Goal: Information Seeking & Learning: Learn about a topic

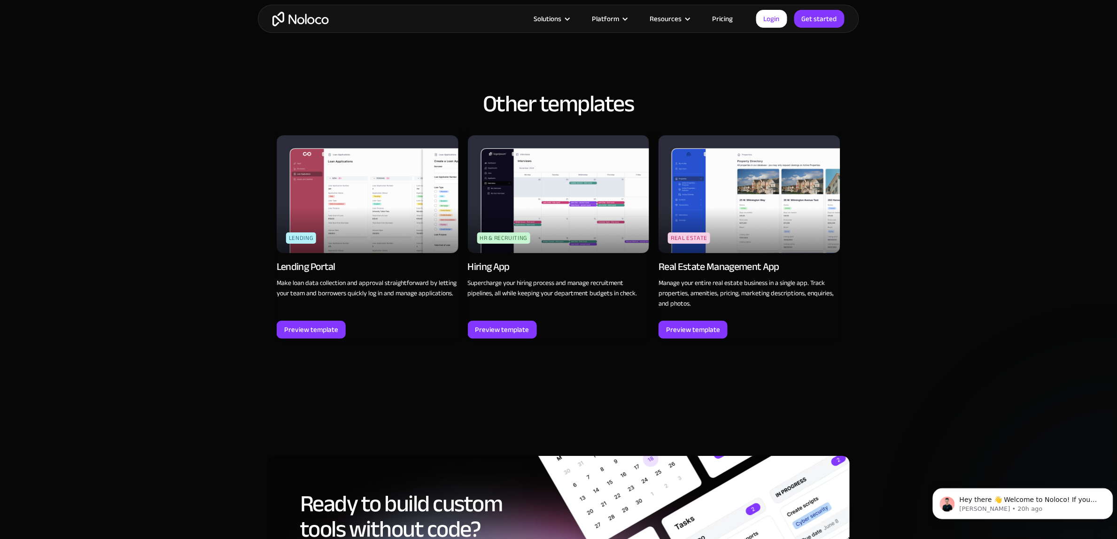
click at [1116, 171] on div "Other templates Lending Lending Portal Make loan data collection and approval s…" at bounding box center [558, 214] width 1117 height 341
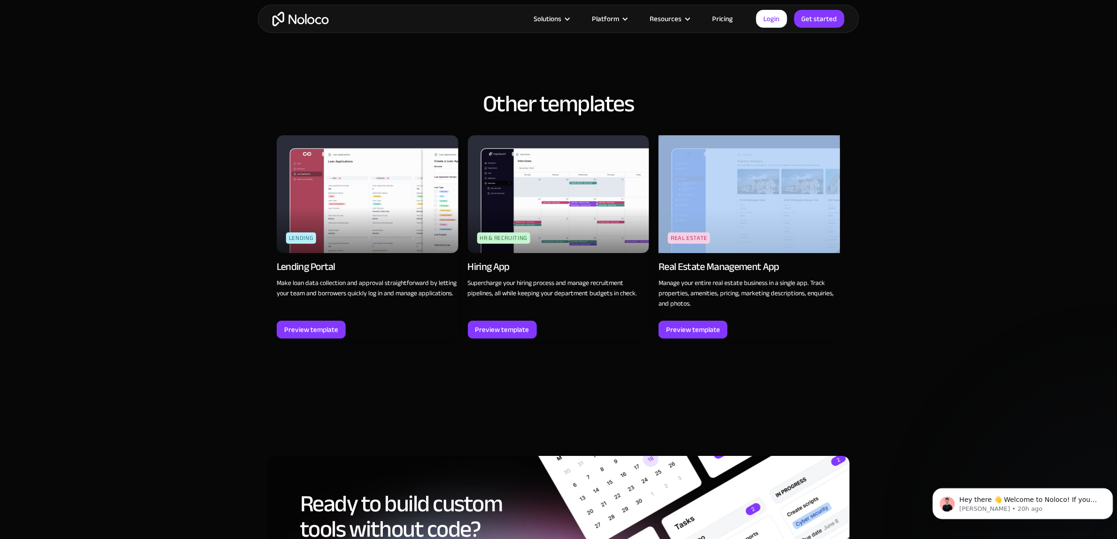
click at [1116, 171] on div "Other templates Lending Lending Portal Make loan data collection and approval s…" at bounding box center [558, 214] width 1117 height 341
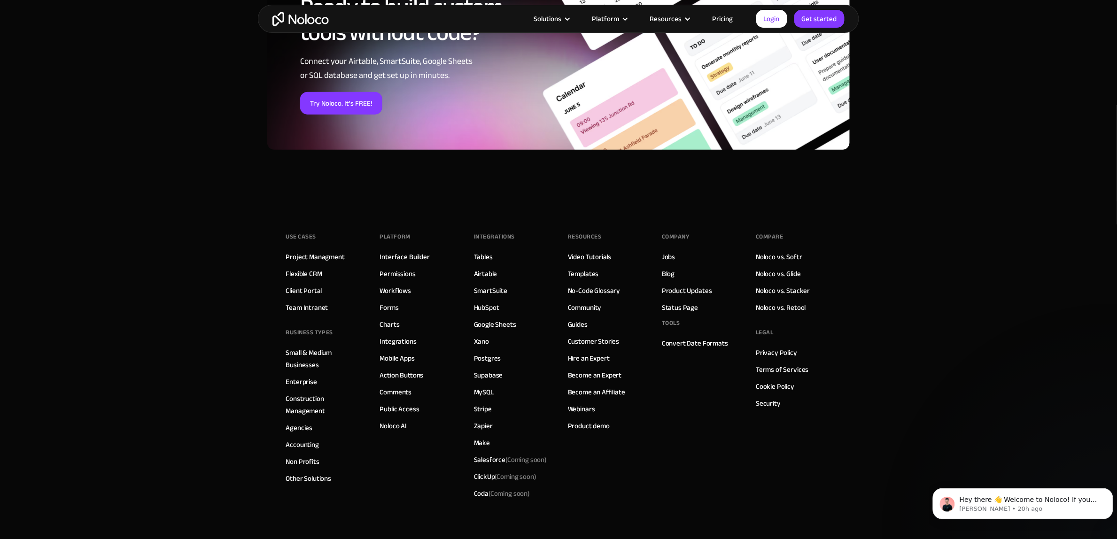
scroll to position [1213, 0]
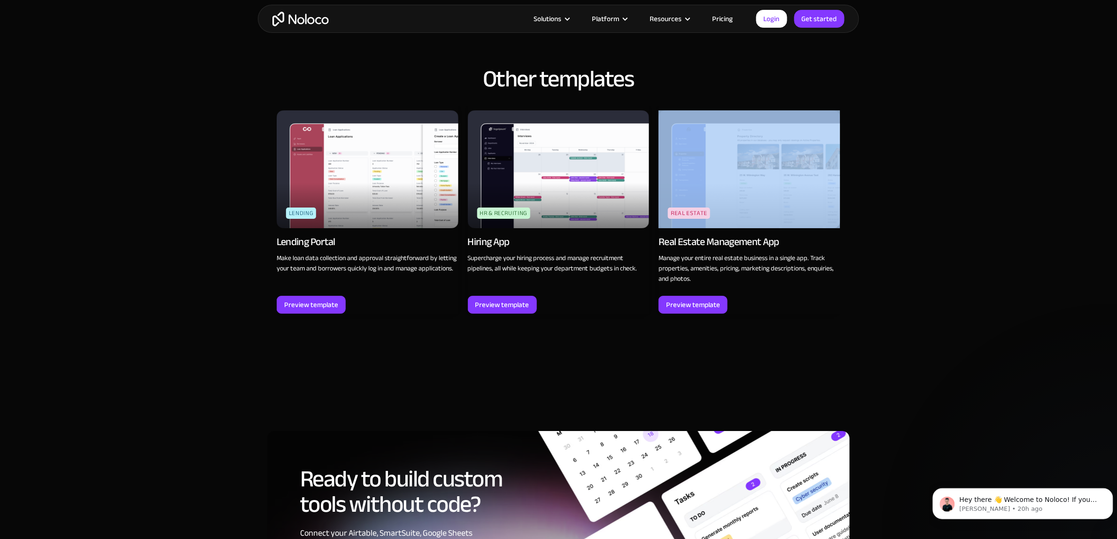
click at [825, 165] on img at bounding box center [749, 169] width 182 height 118
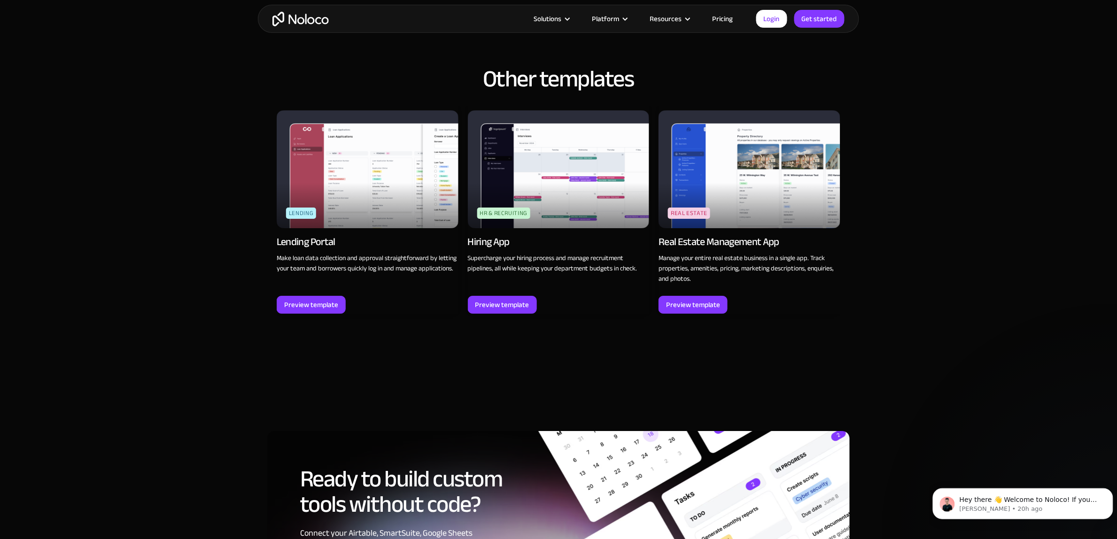
click at [727, 15] on link "Pricing" at bounding box center [722, 19] width 44 height 12
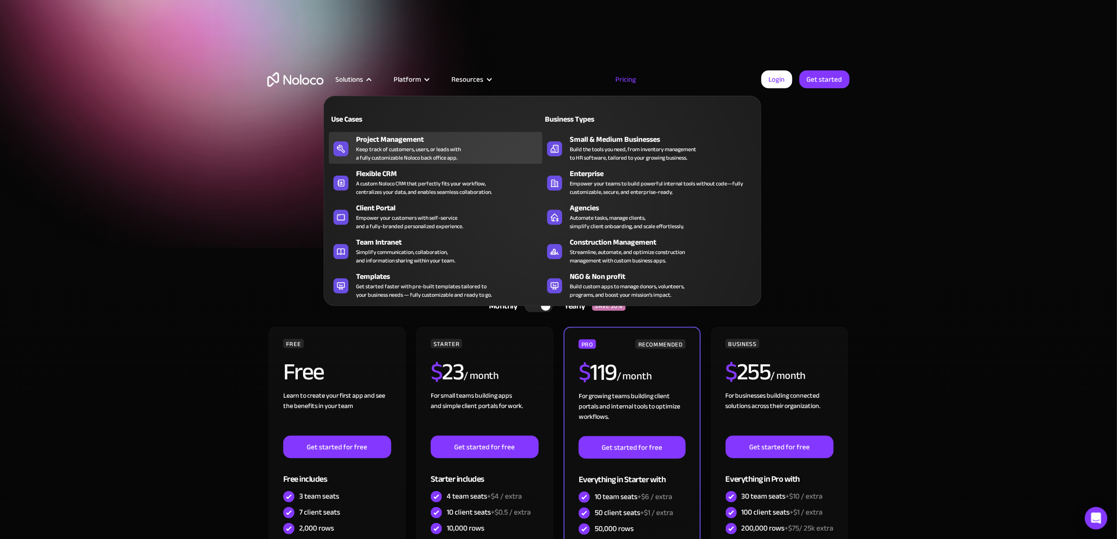
click at [370, 135] on div "Project Management" at bounding box center [451, 139] width 191 height 11
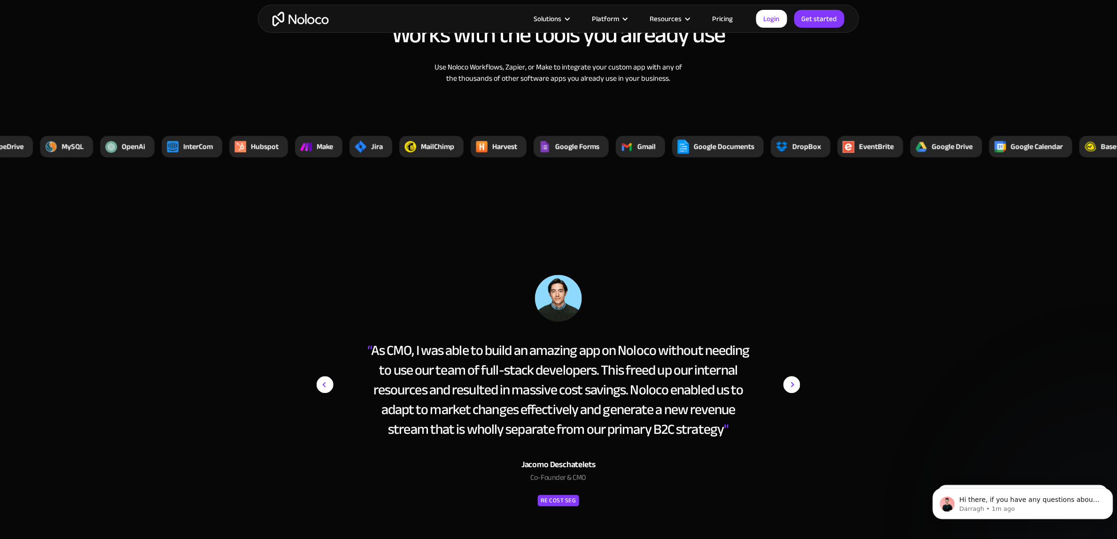
scroll to position [3776, 0]
